Goal: Information Seeking & Learning: Learn about a topic

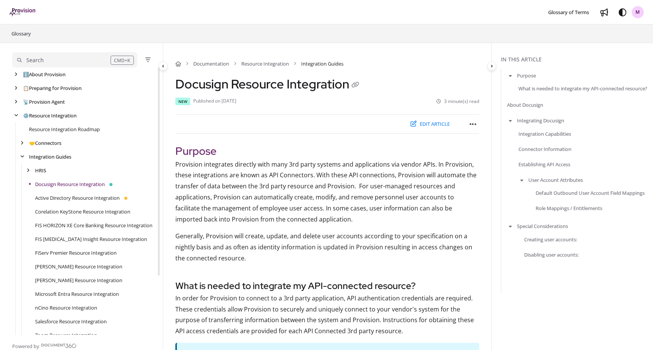
scroll to position [41, 0]
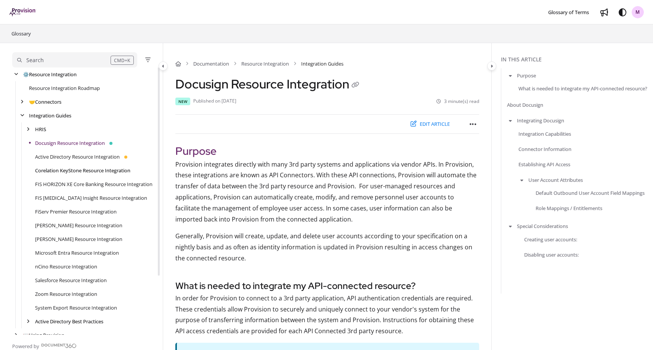
click at [97, 169] on link "Corelation KeyStone Resource Integration" at bounding box center [82, 171] width 95 height 8
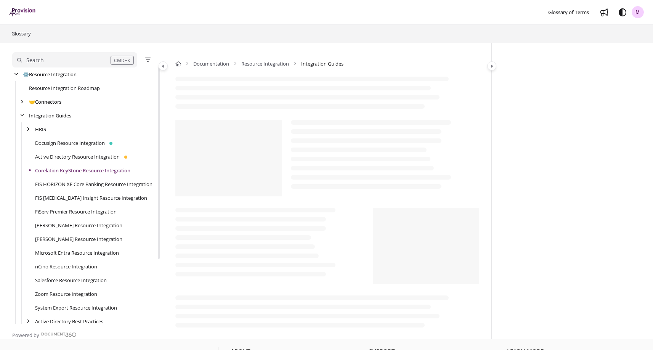
scroll to position [69, 0]
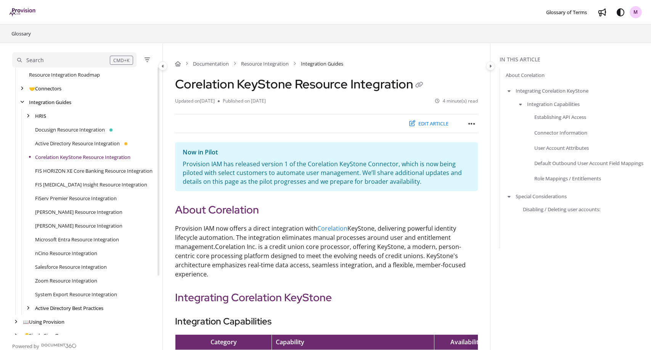
scroll to position [55, 0]
click at [159, 220] on div at bounding box center [159, 214] width 2 height 208
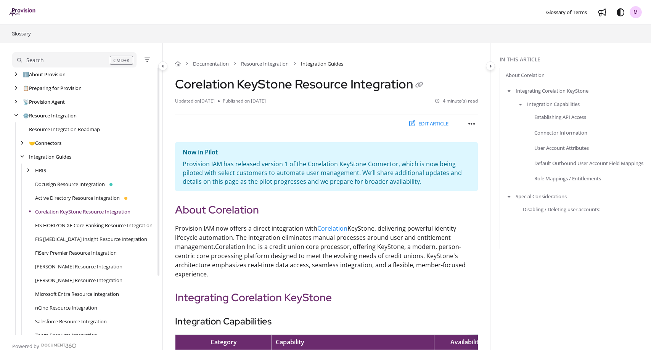
scroll to position [69, 0]
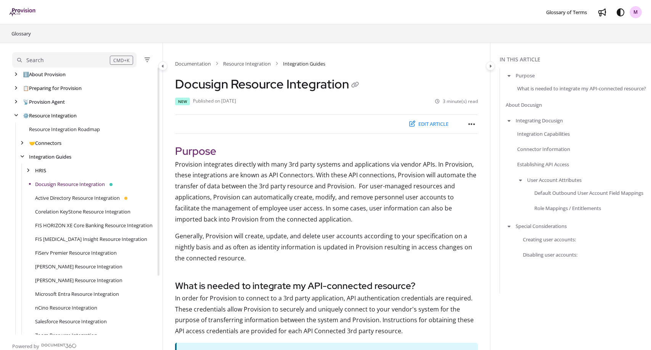
scroll to position [41, 0]
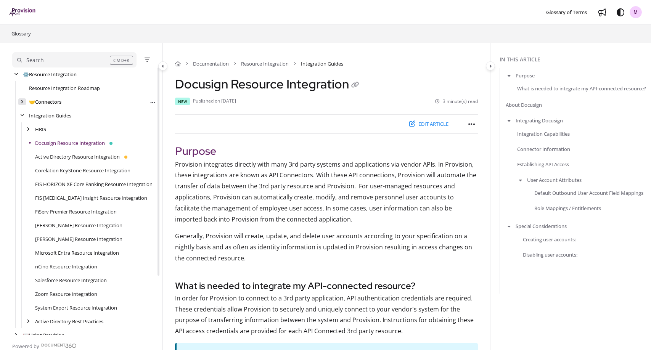
click at [22, 100] on icon "arrow" at bounding box center [22, 102] width 3 height 5
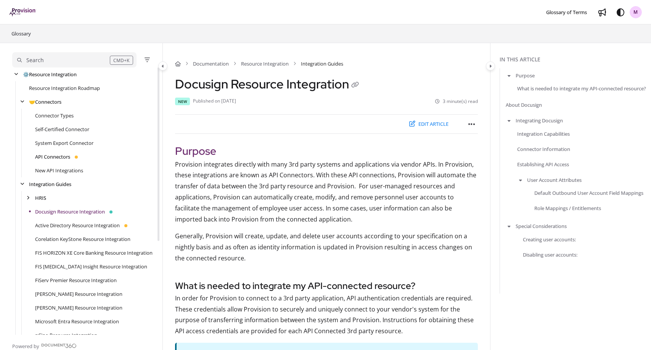
click at [54, 156] on link "API Connectors" at bounding box center [52, 157] width 35 height 8
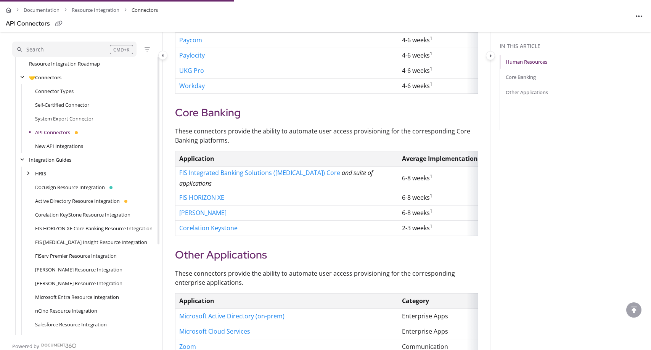
scroll to position [294, 0]
click at [224, 232] on link "Corelation Keystone" at bounding box center [208, 227] width 58 height 8
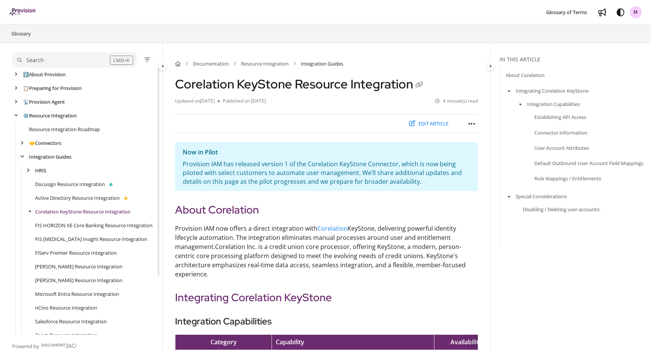
scroll to position [69, 0]
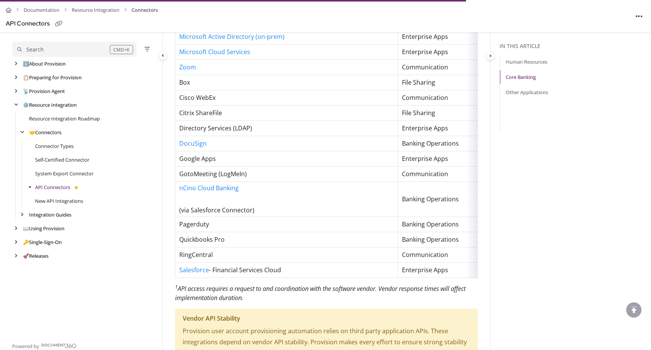
scroll to position [579, 0]
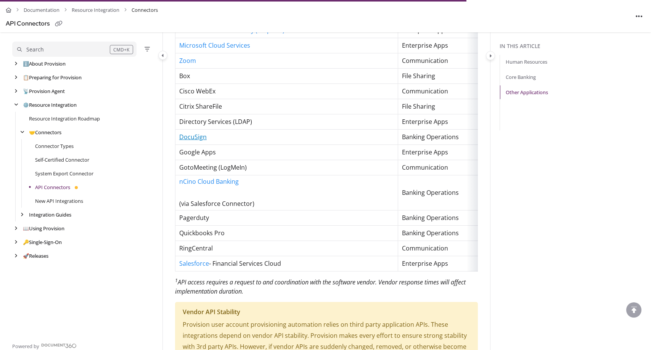
click at [193, 141] on link "DocuSign" at bounding box center [192, 137] width 27 height 8
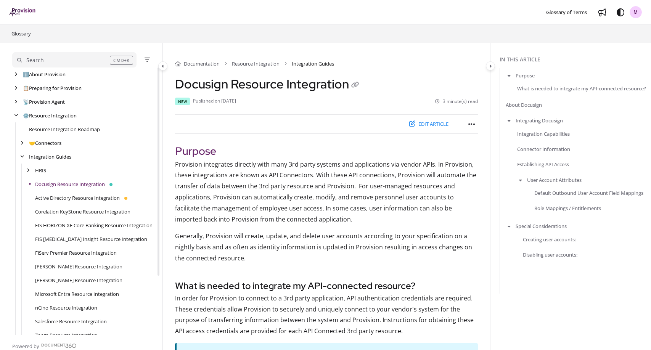
scroll to position [41, 0]
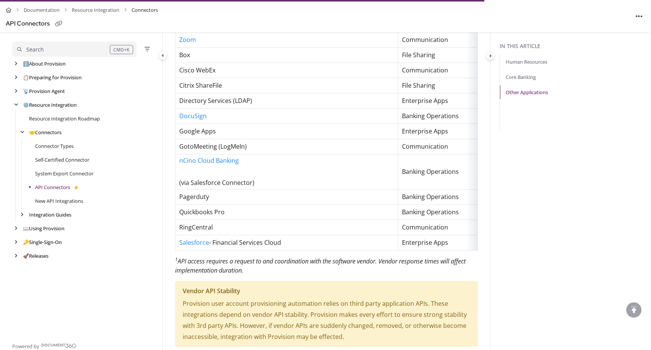
scroll to position [598, 0]
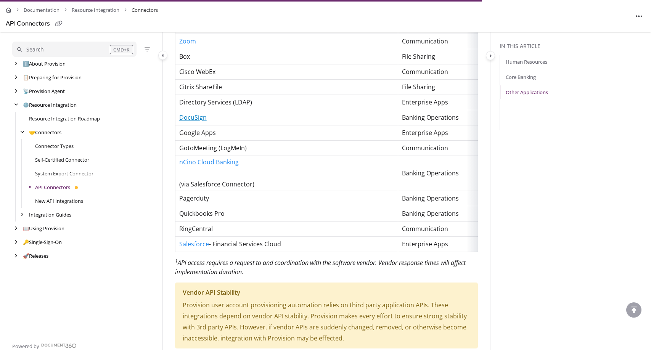
click at [191, 122] on link "DocuSign" at bounding box center [192, 117] width 27 height 8
